Goal: Task Accomplishment & Management: Manage account settings

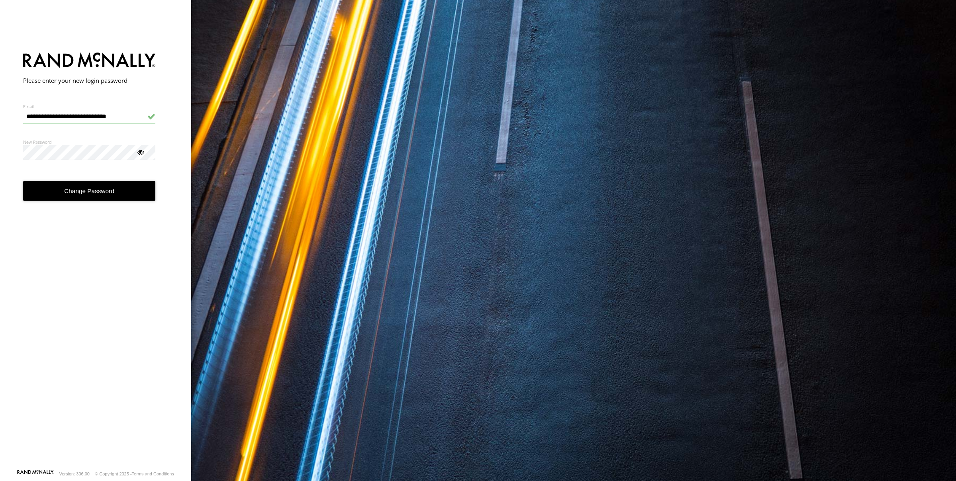
click at [81, 189] on button "Change Password" at bounding box center [89, 191] width 133 height 20
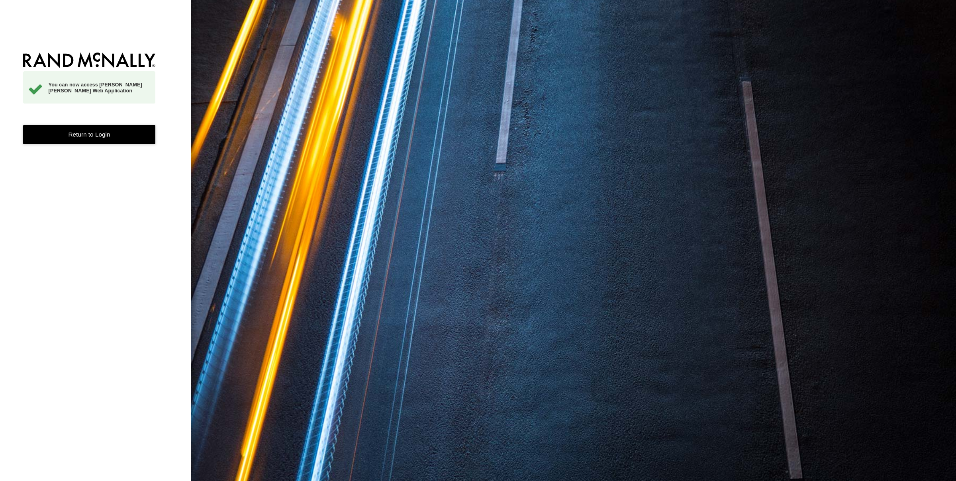
click at [123, 138] on link "Return to Login" at bounding box center [89, 135] width 133 height 20
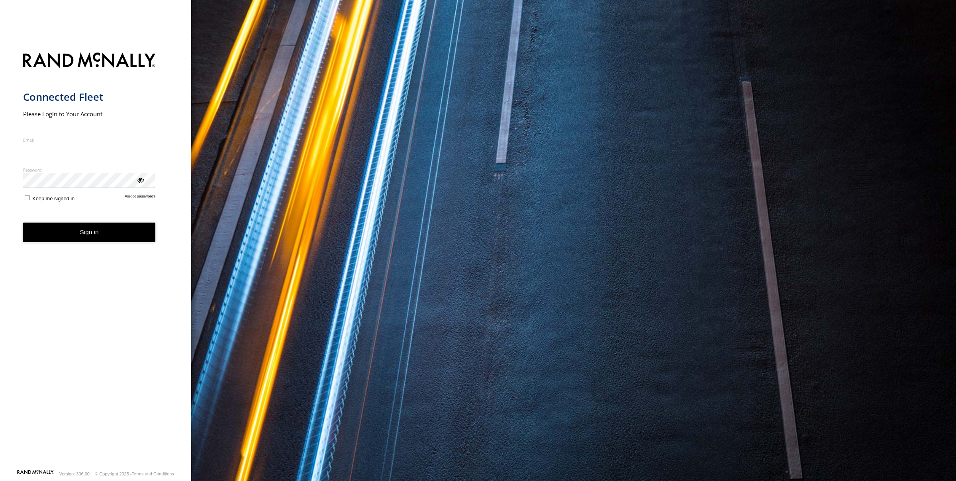
type input "**********"
click at [76, 239] on button "Sign in" at bounding box center [89, 233] width 133 height 20
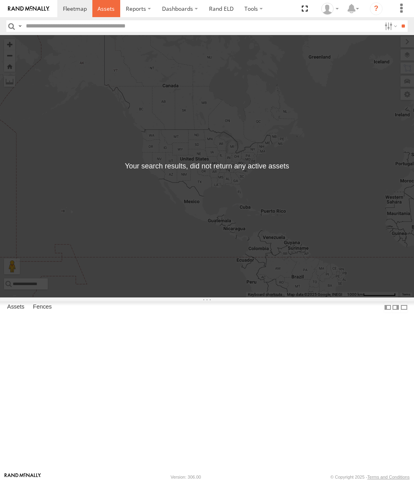
click at [105, 10] on span at bounding box center [106, 9] width 17 height 8
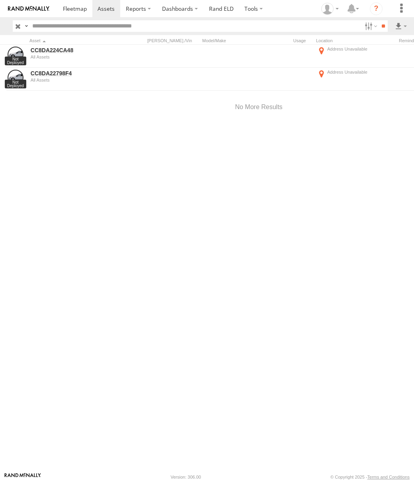
scroll to position [0, 0]
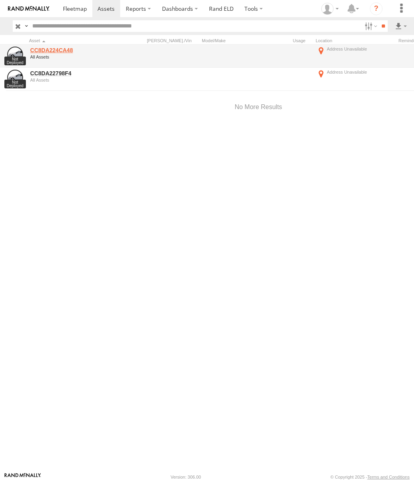
click at [58, 49] on link "CC8DA224CA48" at bounding box center [68, 50] width 77 height 7
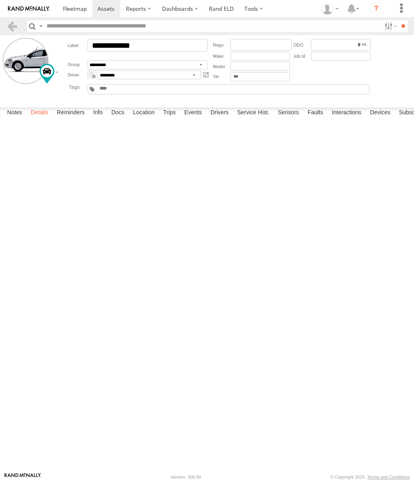
click at [40, 119] on label "Details" at bounding box center [39, 113] width 25 height 11
click at [64, 119] on label "Reminders" at bounding box center [71, 113] width 36 height 11
click at [0, 0] on select "**********" at bounding box center [0, 0] width 0 height 0
click at [42, 119] on label "Details" at bounding box center [39, 113] width 25 height 11
click at [101, 119] on label "Info" at bounding box center [98, 113] width 18 height 11
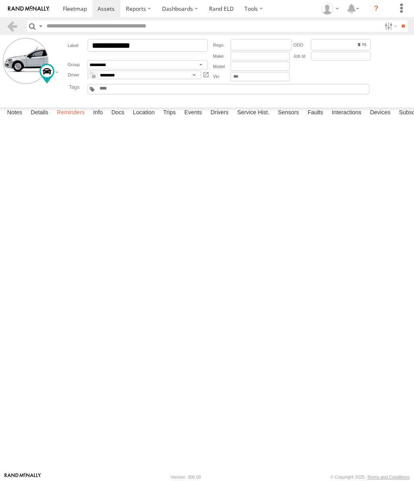
click at [78, 119] on label "Reminders" at bounding box center [71, 113] width 36 height 11
click at [400, 119] on label "ELD" at bounding box center [401, 113] width 19 height 11
type input "**********"
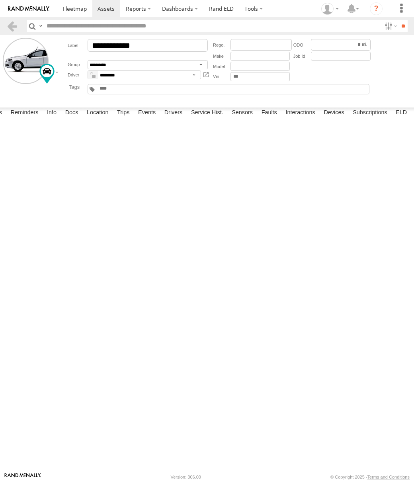
click at [0, 0] on select "**********" at bounding box center [0, 0] width 0 height 0
click at [0, 0] on div "**********" at bounding box center [0, 0] width 0 height 0
click at [0, 0] on select "****** *** *****" at bounding box center [0, 0] width 0 height 0
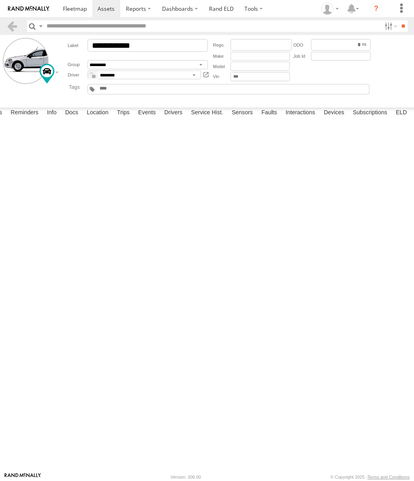
click at [0, 0] on div "**********" at bounding box center [0, 0] width 0 height 0
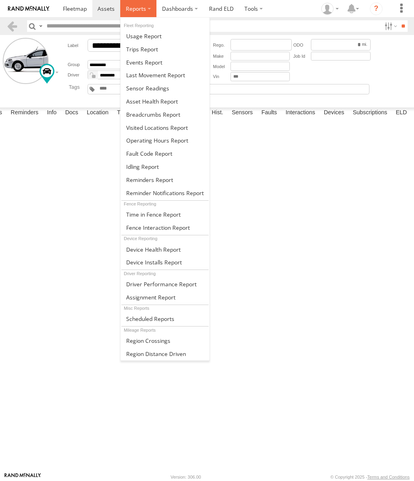
click at [134, 7] on span at bounding box center [136, 9] width 20 height 8
click at [155, 339] on span at bounding box center [148, 341] width 44 height 8
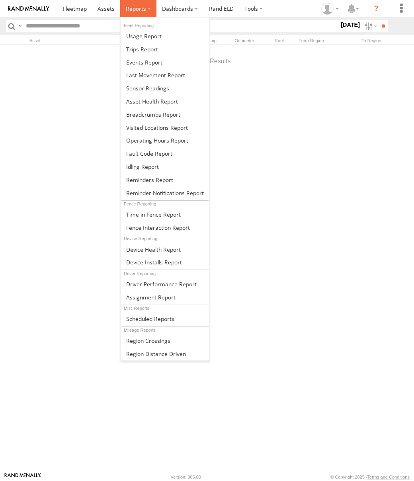
click at [153, 6] on label at bounding box center [138, 8] width 36 height 17
click at [150, 8] on label at bounding box center [138, 8] width 36 height 17
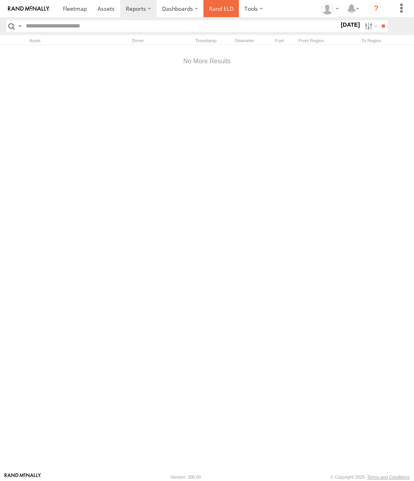
click at [222, 10] on link "Rand ELD" at bounding box center [222, 8] width 36 height 17
click at [401, 8] on label at bounding box center [402, 8] width 18 height 17
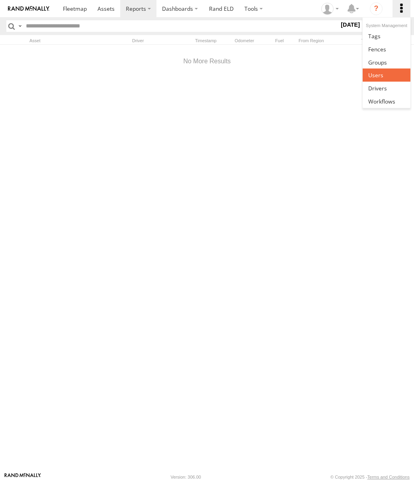
click at [378, 77] on span at bounding box center [376, 75] width 15 height 8
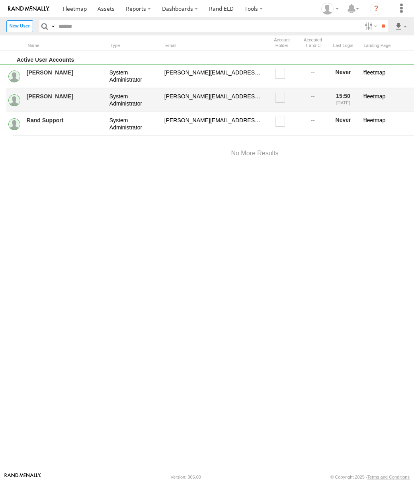
click at [283, 97] on span at bounding box center [280, 98] width 10 height 10
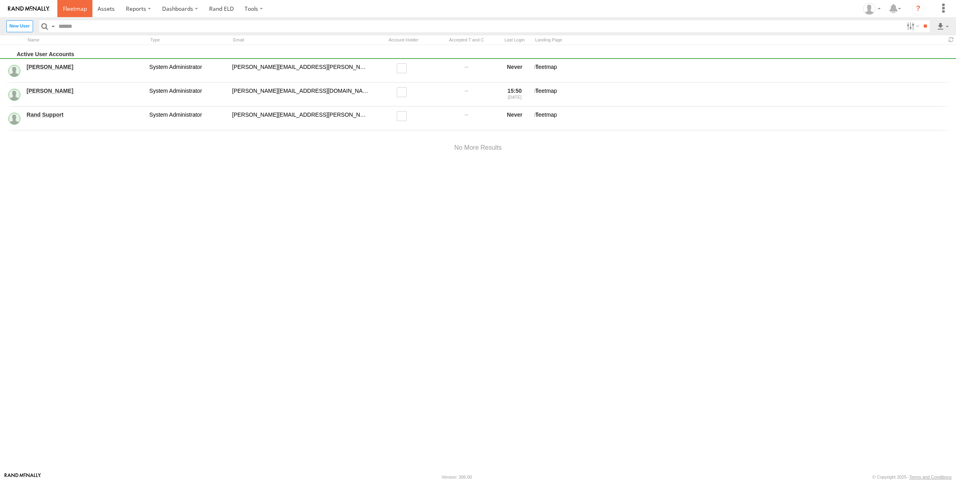
click at [64, 9] on span at bounding box center [75, 9] width 24 height 8
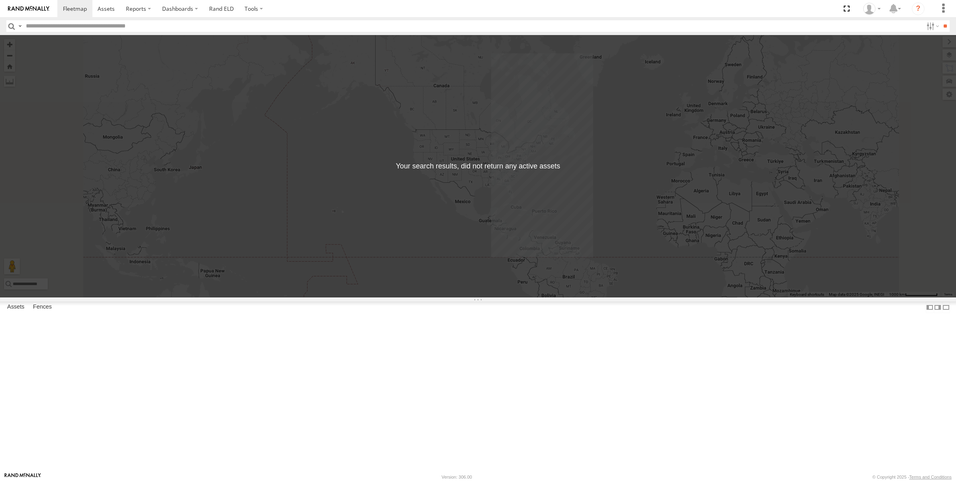
click at [0, 0] on link at bounding box center [0, 0] width 0 height 0
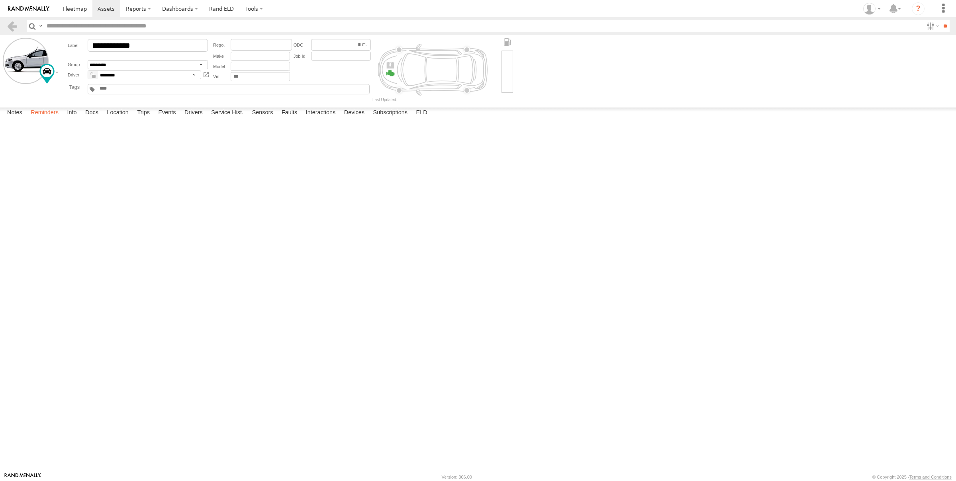
click at [42, 119] on label "Reminders" at bounding box center [45, 113] width 36 height 11
click at [0, 0] on select "**********" at bounding box center [0, 0] width 0 height 0
click at [76, 119] on label "Info" at bounding box center [72, 113] width 18 height 11
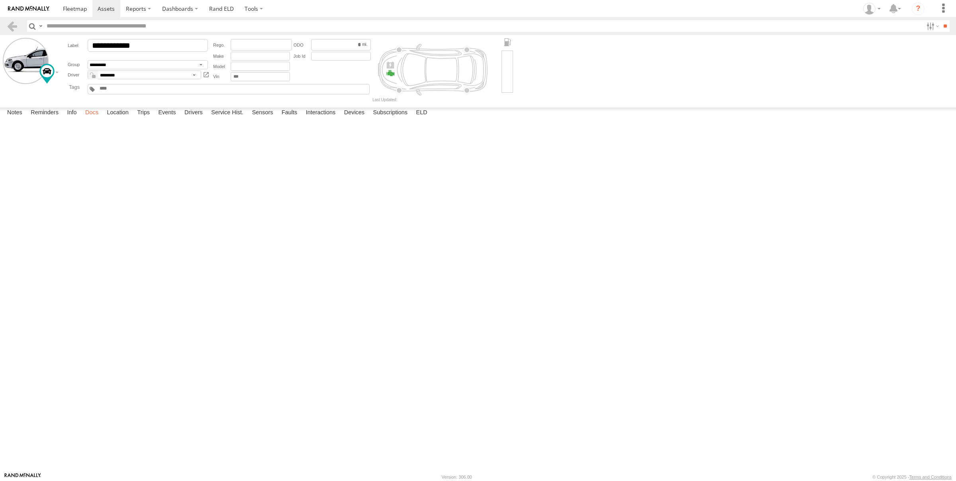
click at [91, 119] on label "Docs" at bounding box center [91, 113] width 21 height 11
click at [116, 119] on label "Location" at bounding box center [118, 113] width 30 height 11
click at [145, 119] on label "Trips" at bounding box center [143, 113] width 21 height 11
click at [97, 119] on label "Docs" at bounding box center [91, 113] width 21 height 11
click at [163, 119] on label "Events" at bounding box center [166, 113] width 25 height 11
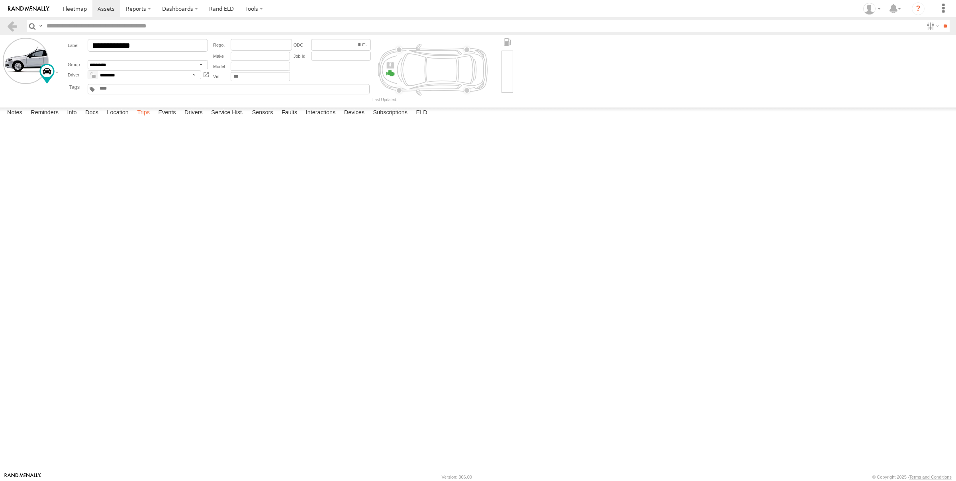
click at [145, 119] on label "Trips" at bounding box center [143, 113] width 21 height 11
click at [167, 119] on label "Events" at bounding box center [166, 113] width 25 height 11
click at [203, 119] on label "Drivers" at bounding box center [193, 113] width 26 height 11
click at [237, 119] on label "Service Hist." at bounding box center [227, 113] width 40 height 11
click at [262, 119] on label "Sensors" at bounding box center [262, 113] width 29 height 11
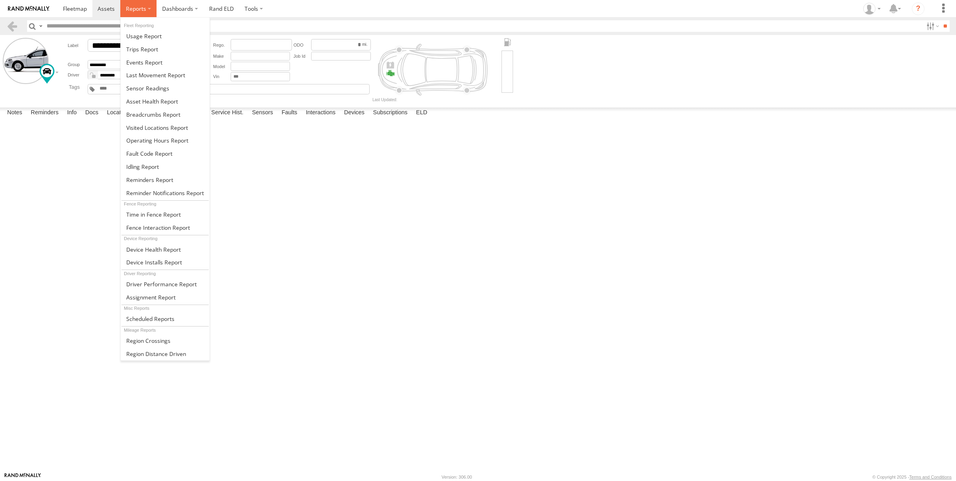
click at [148, 5] on label at bounding box center [138, 8] width 36 height 17
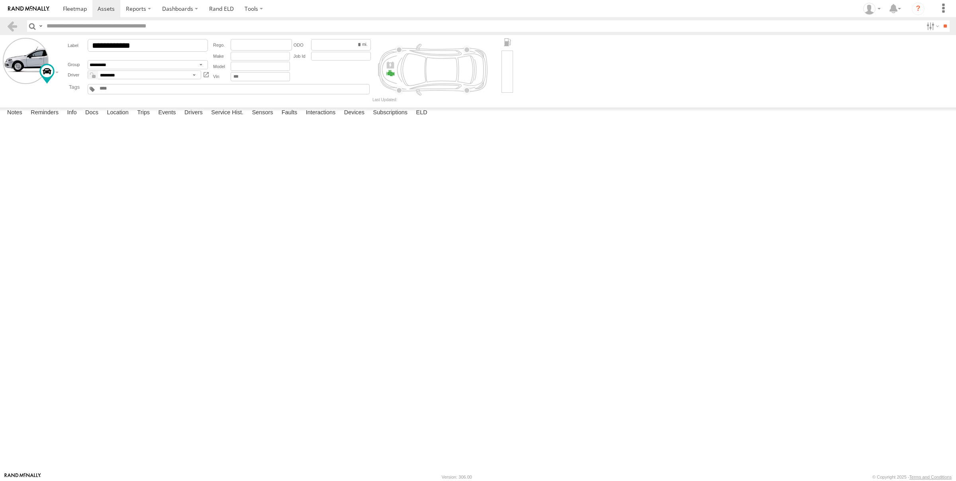
click at [338, 12] on section at bounding box center [505, 8] width 897 height 17
